Goal: Information Seeking & Learning: Learn about a topic

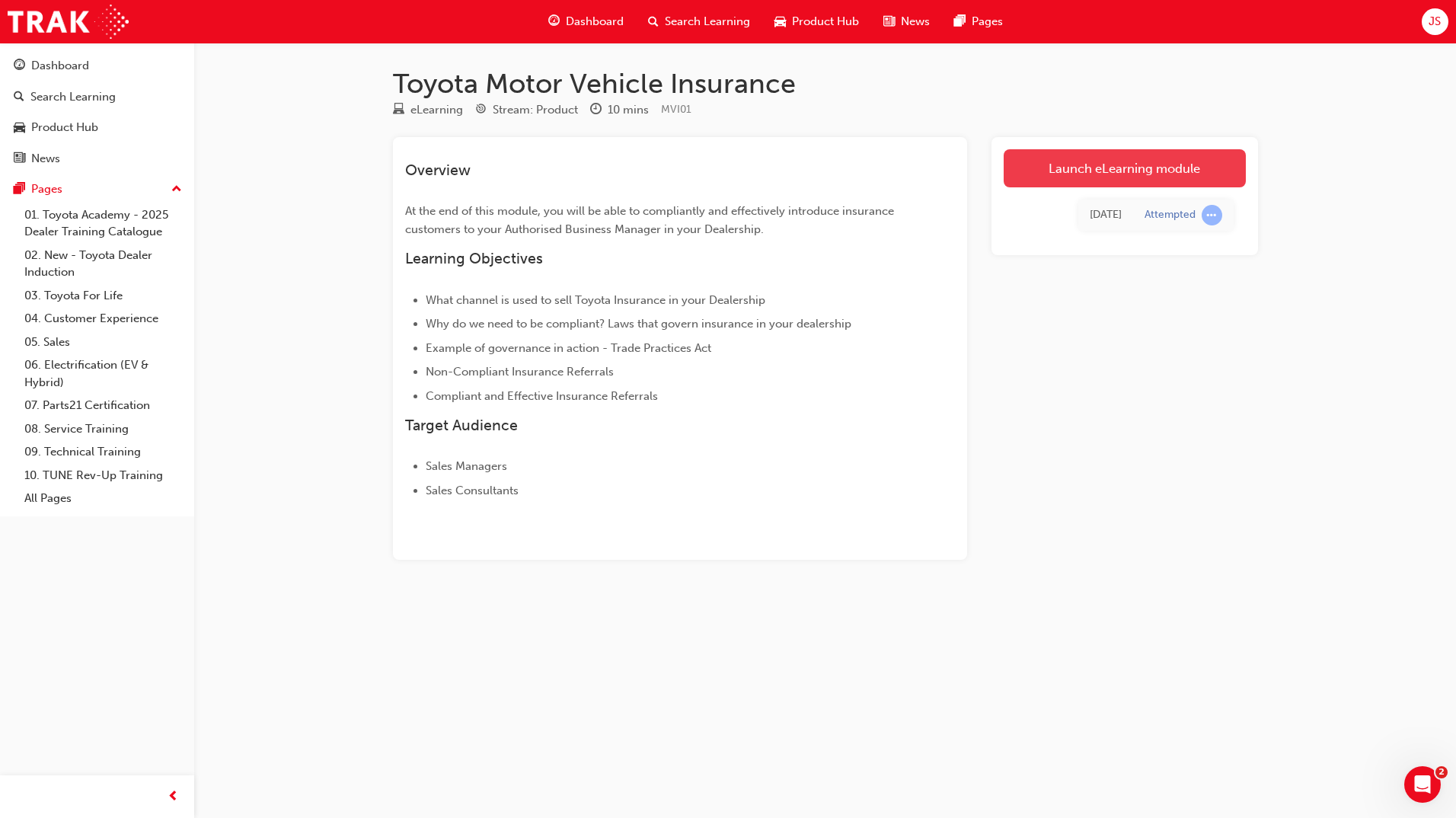
click at [1098, 171] on link "Launch eLearning module" at bounding box center [1125, 168] width 242 height 38
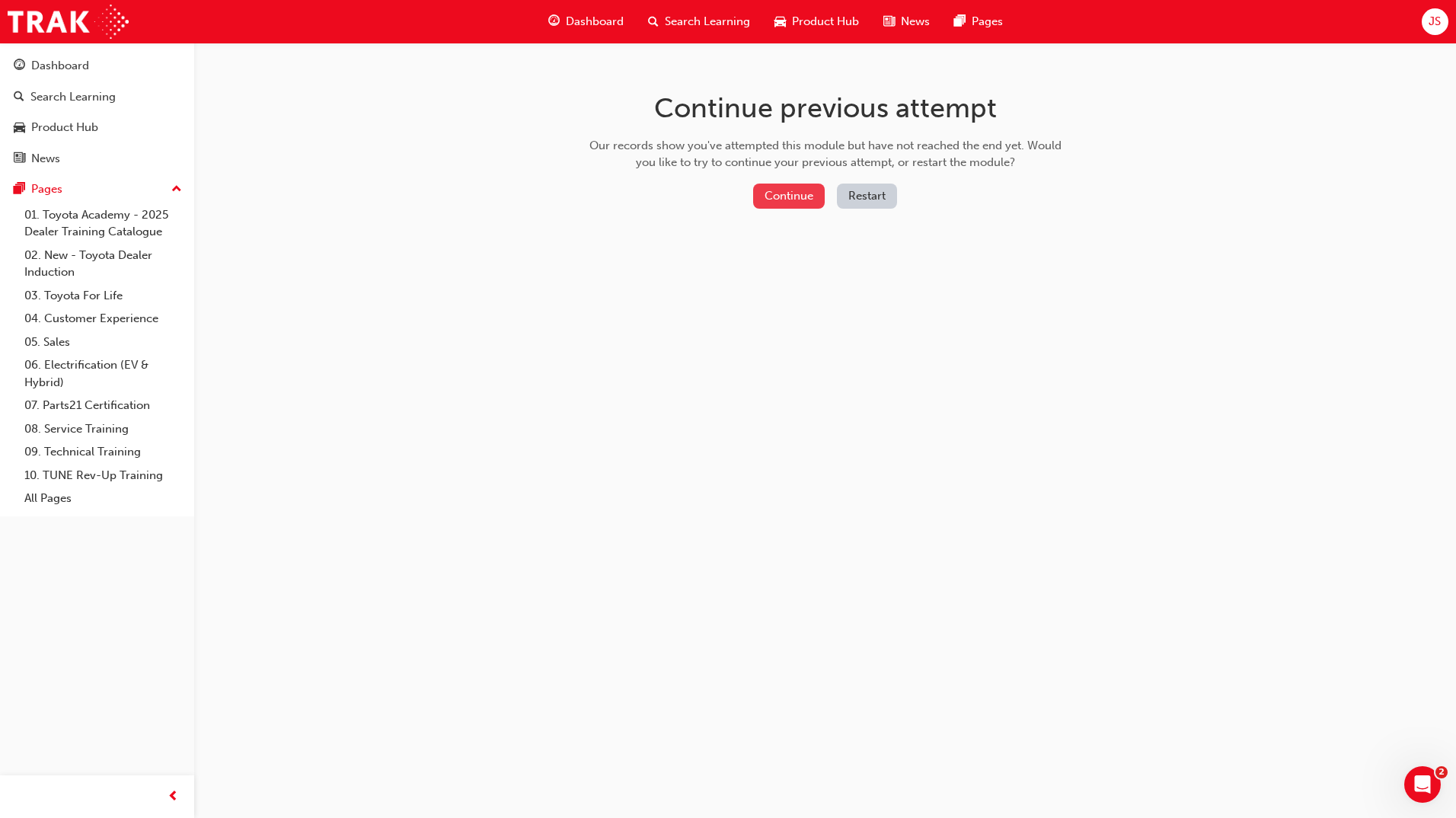
click at [785, 193] on button "Continue" at bounding box center [789, 196] width 72 height 26
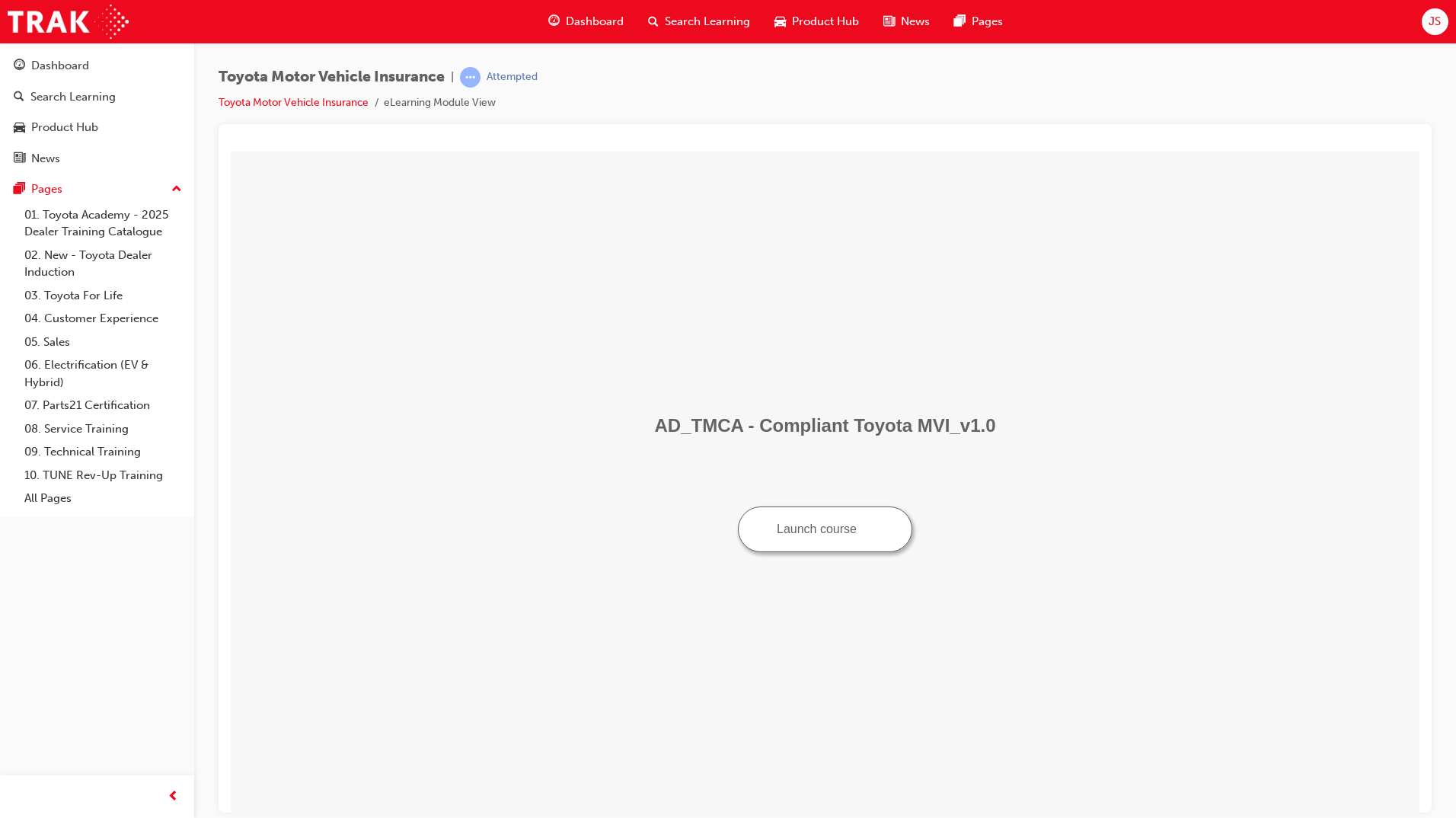
click at [843, 542] on button "Launch course" at bounding box center [824, 528] width 175 height 45
click at [782, 519] on button "Launch course" at bounding box center [824, 528] width 175 height 45
click at [825, 516] on button "Launch course" at bounding box center [824, 528] width 175 height 45
